Goal: Task Accomplishment & Management: Manage account settings

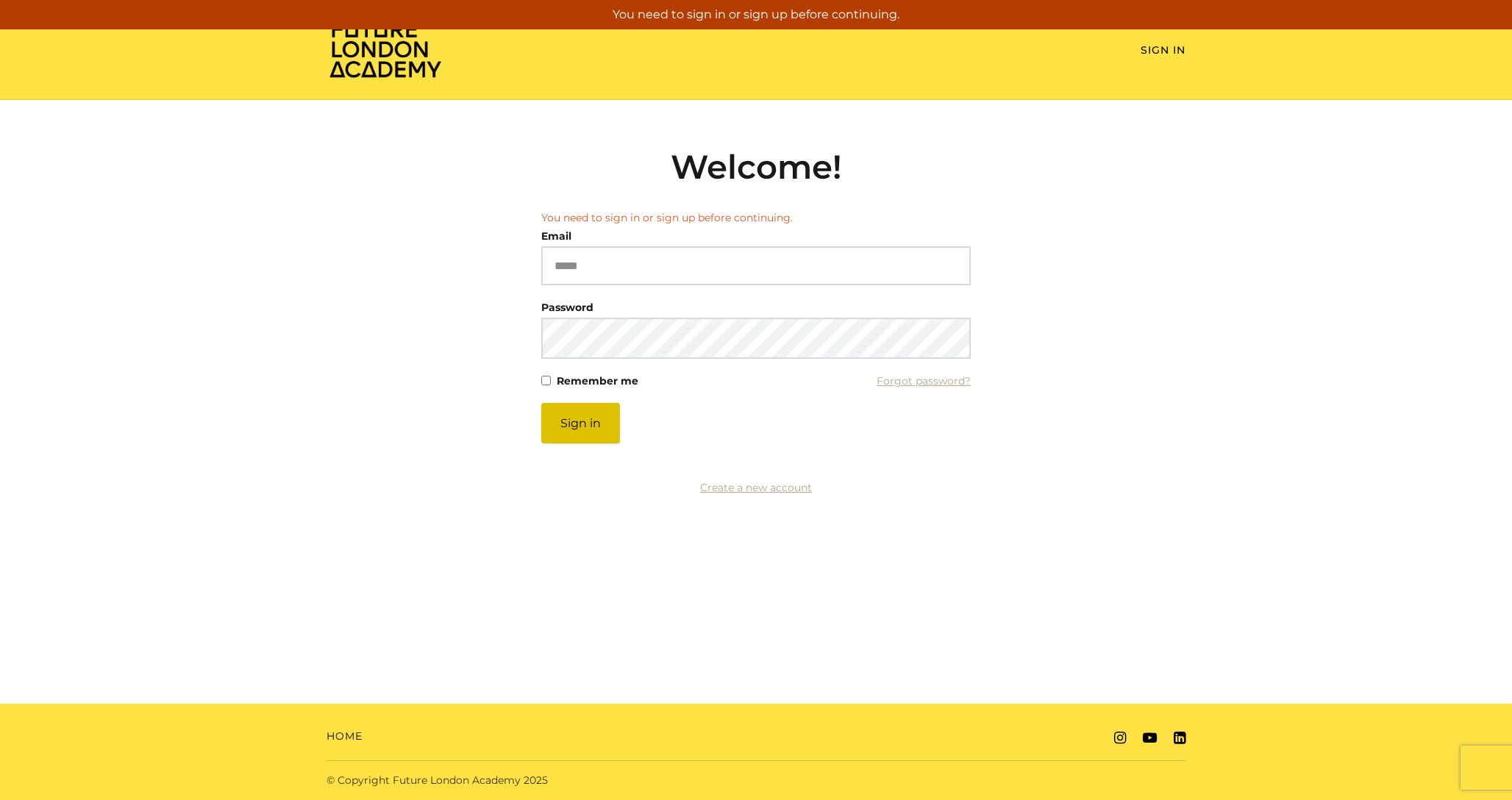
type input "**********"
click at [608, 416] on button "Sign in" at bounding box center [580, 423] width 79 height 41
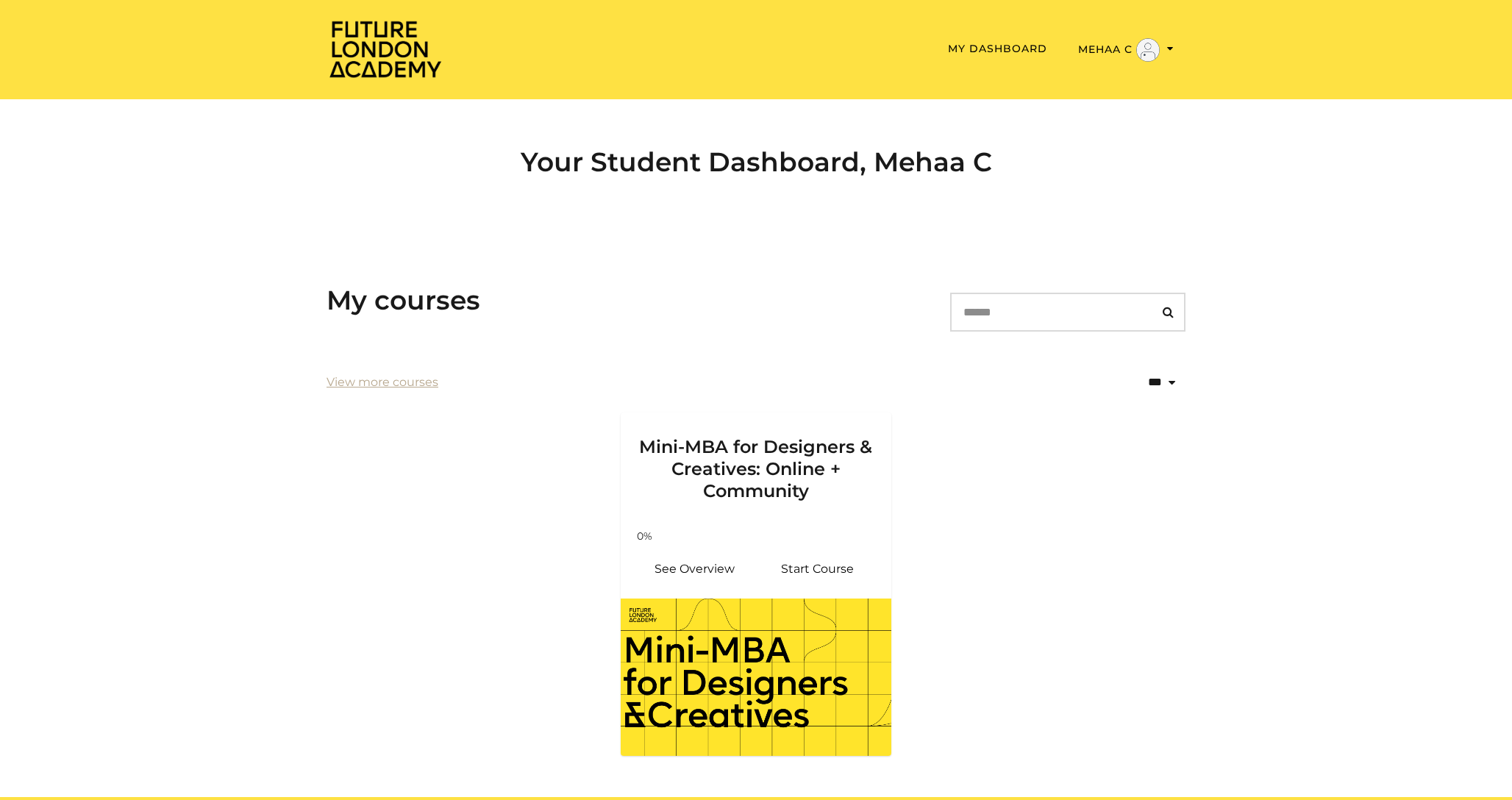
scroll to position [70, 0]
